Goal: Find contact information: Find contact information

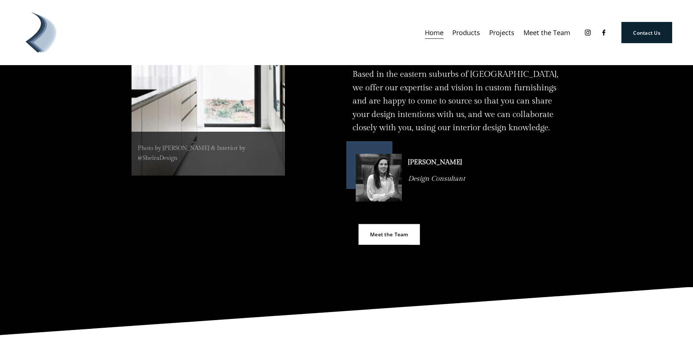
scroll to position [438, 0]
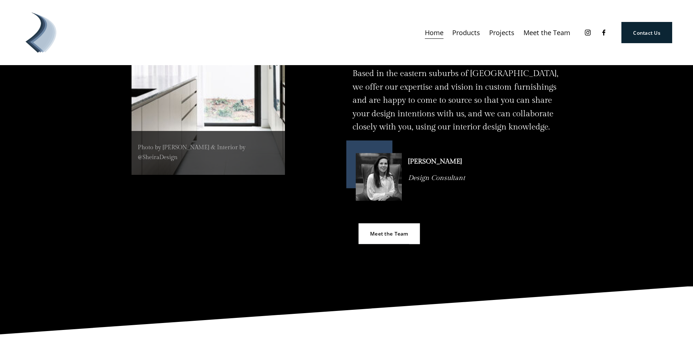
click at [651, 30] on link "Contact Us" at bounding box center [646, 32] width 51 height 21
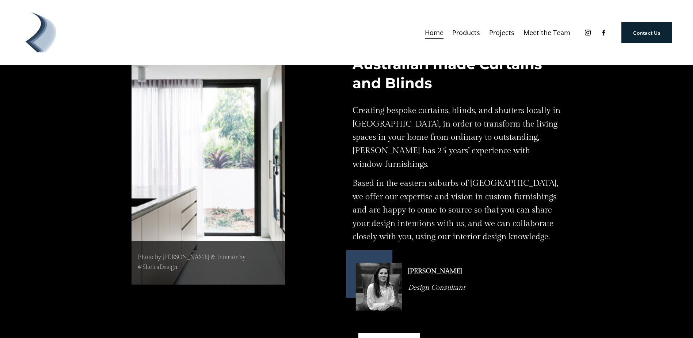
scroll to position [365, 0]
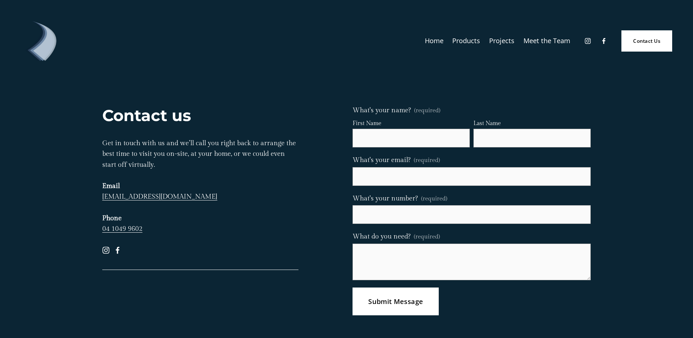
drag, startPoint x: 240, startPoint y: 195, endPoint x: 103, endPoint y: 195, distance: 137.7
click at [103, 195] on p "Get in touch with us and we’ll call you right back to arrange the best time to …" at bounding box center [200, 186] width 196 height 96
copy link "[EMAIL_ADDRESS][DOMAIN_NAME]"
click at [436, 40] on link "Home" at bounding box center [434, 41] width 19 height 14
